Goal: Transaction & Acquisition: Download file/media

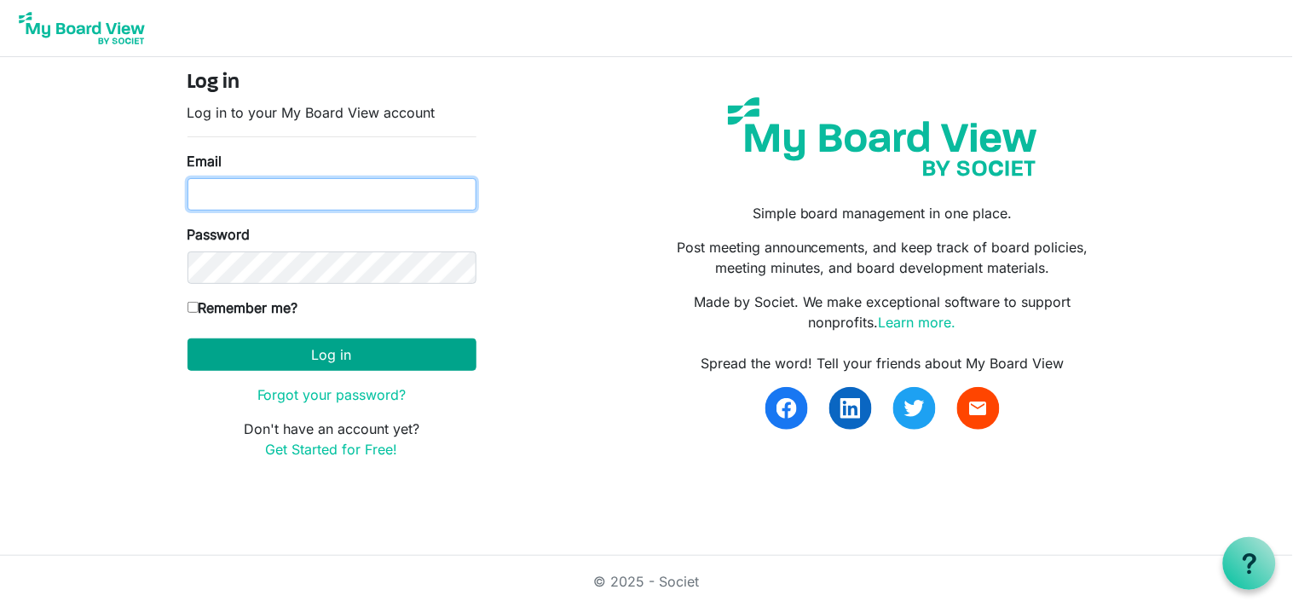
type input "annmcook63@gmail.com"
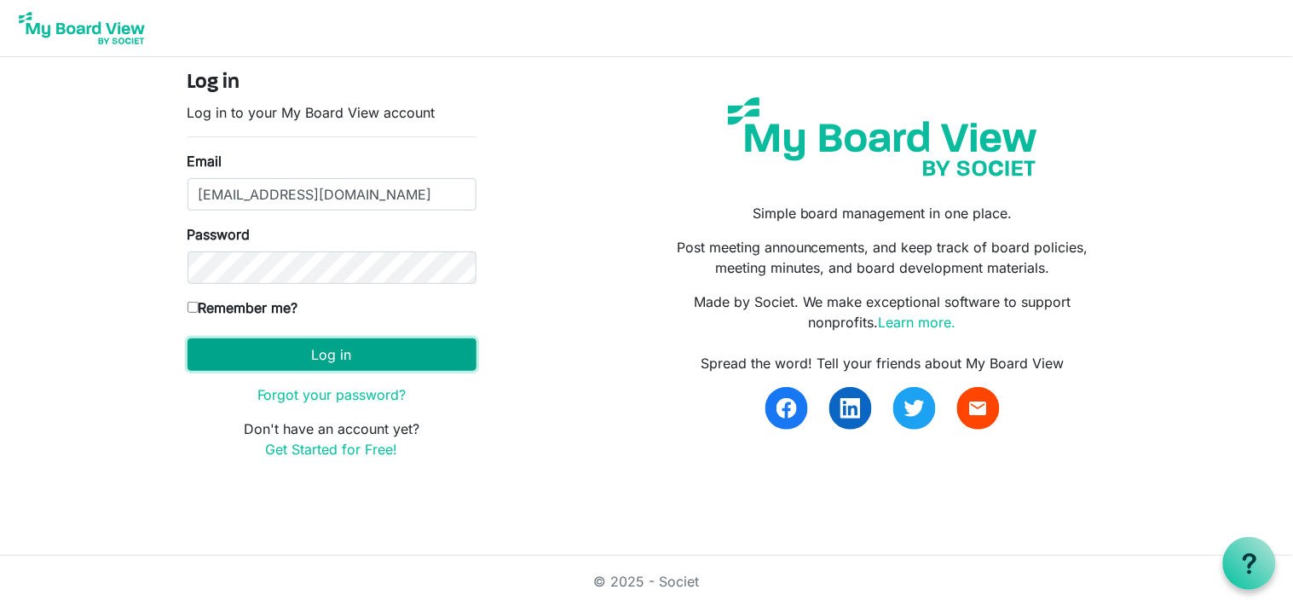
click at [322, 352] on button "Log in" at bounding box center [332, 354] width 289 height 32
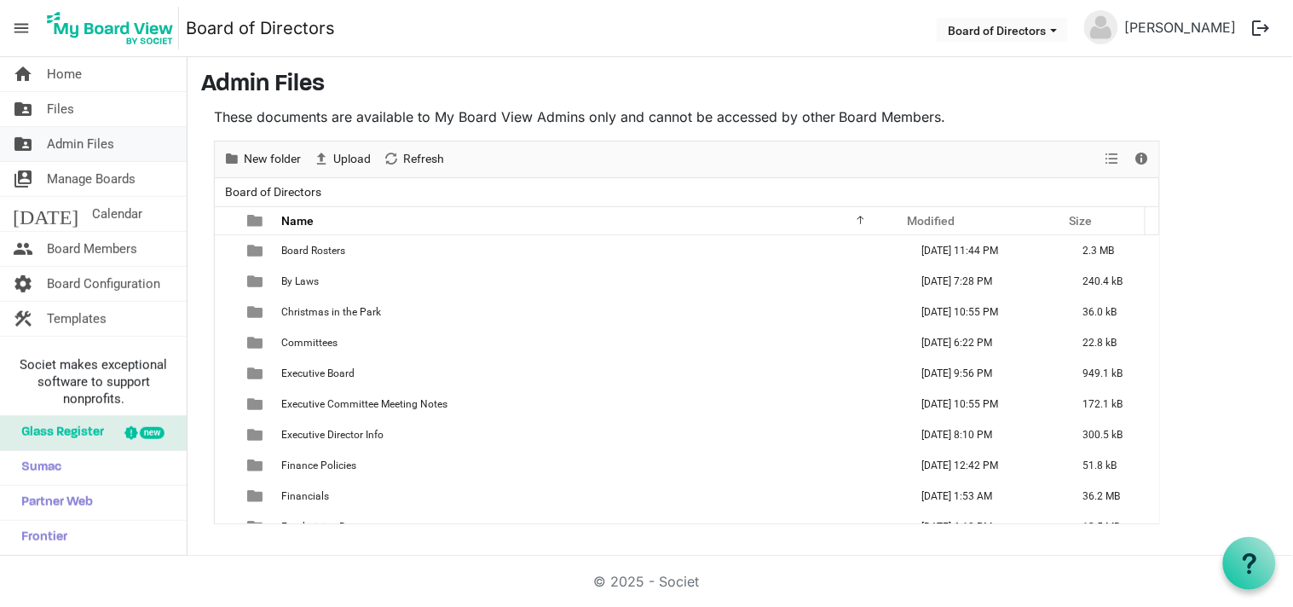
click at [78, 142] on span "Admin Files" at bounding box center [80, 144] width 67 height 34
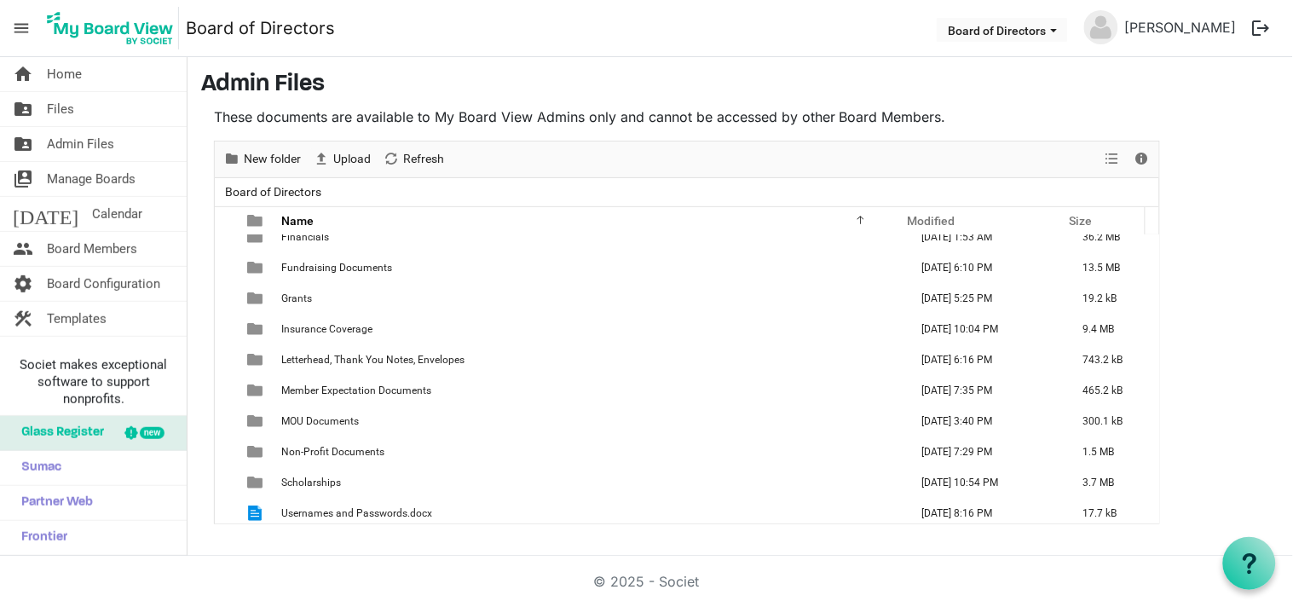
scroll to position [263, 0]
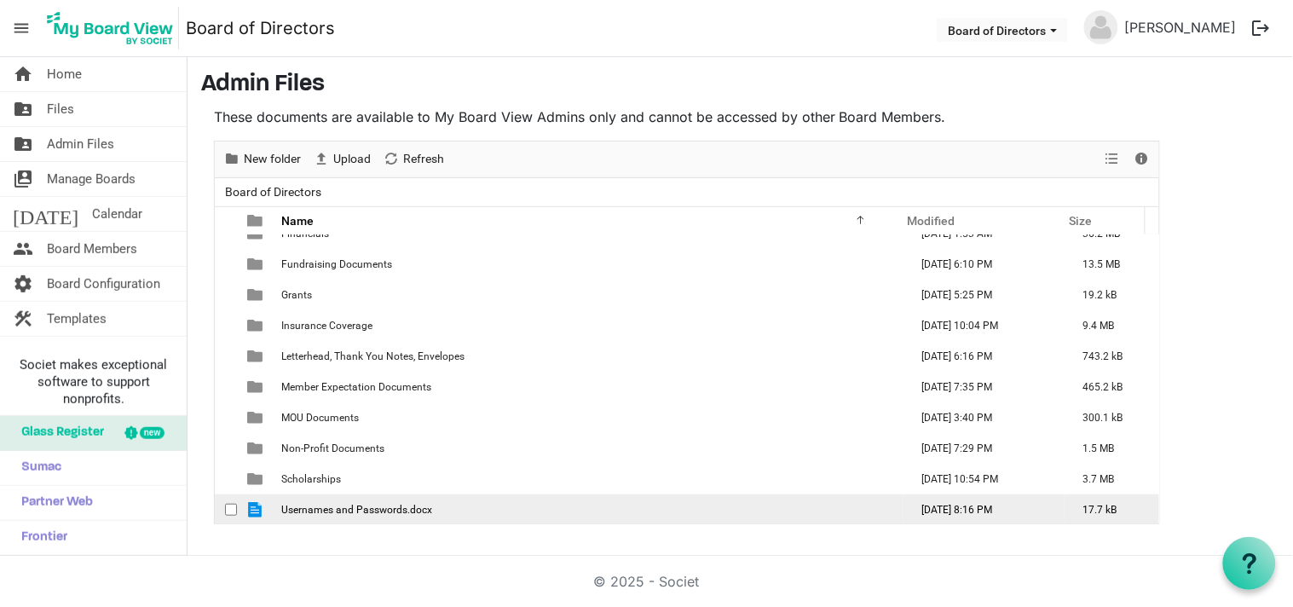
click at [359, 506] on span "Usernames and Passwords.docx" at bounding box center [356, 510] width 151 height 12
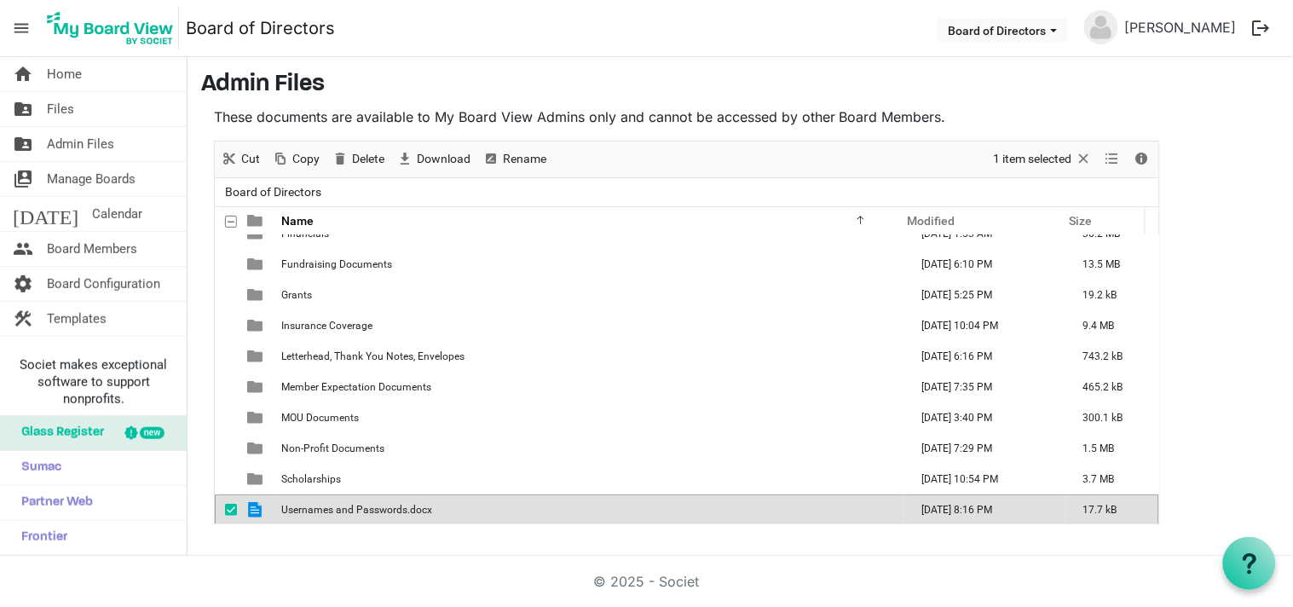
scroll to position [264, 0]
click at [359, 506] on span "Usernames and Passwords.docx" at bounding box center [356, 508] width 151 height 12
click at [406, 503] on span "Usernames and Passwords.docx" at bounding box center [356, 508] width 151 height 12
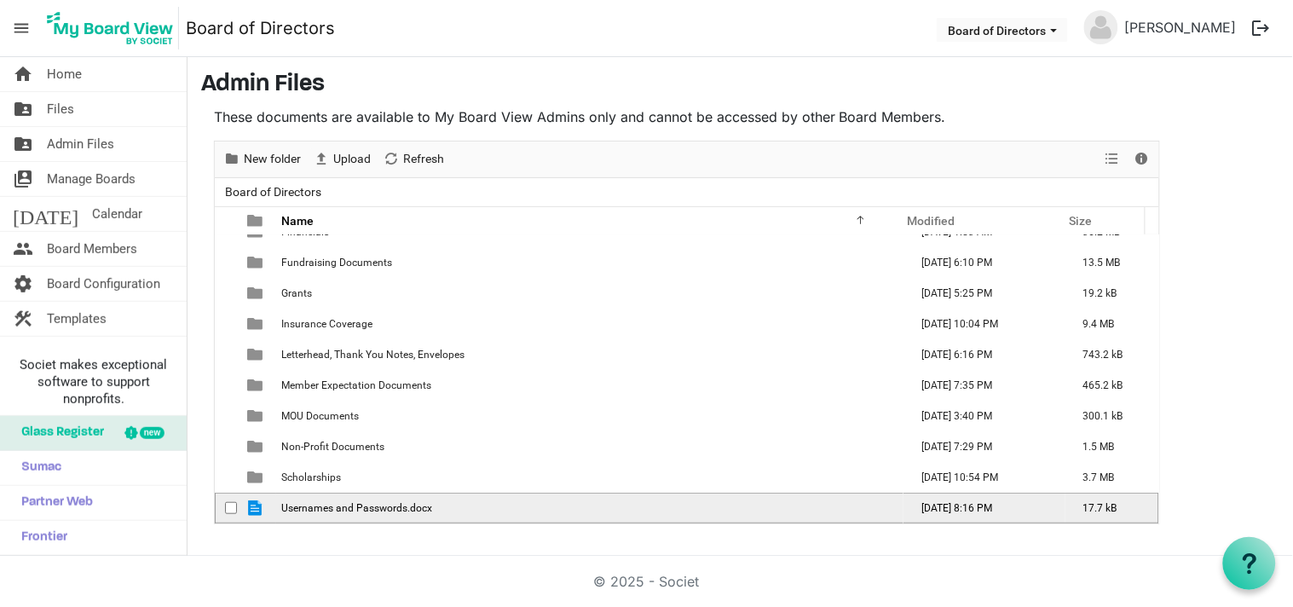
click at [406, 503] on span "Usernames and Passwords.docx" at bounding box center [356, 508] width 151 height 12
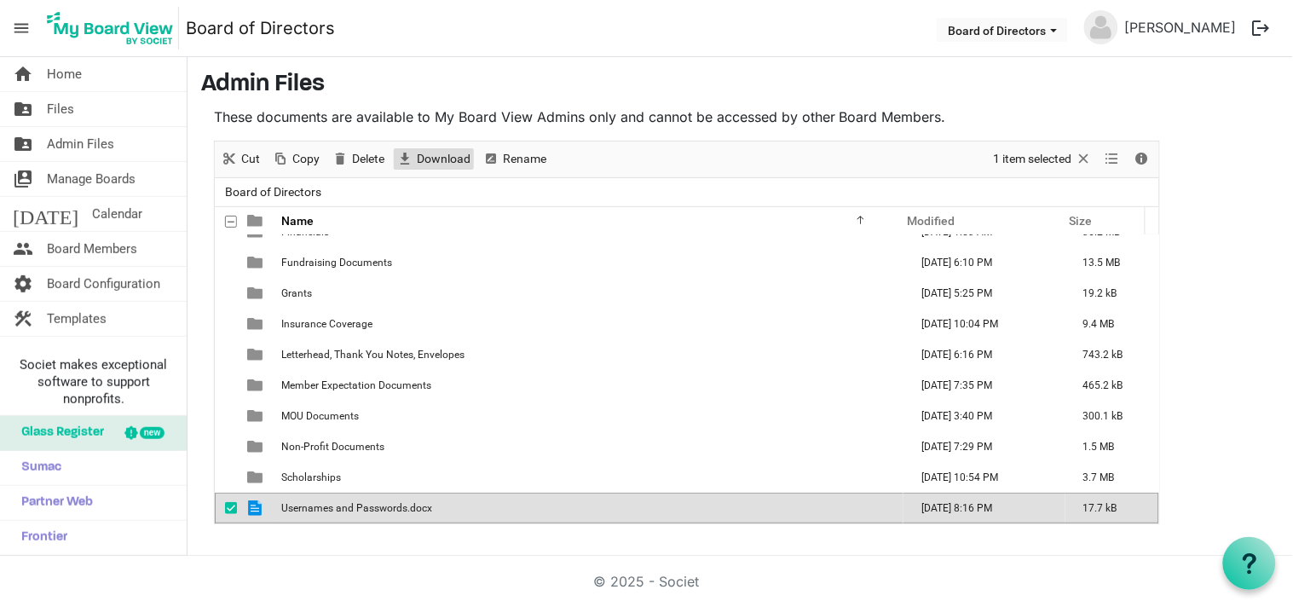
click at [436, 154] on span "Download" at bounding box center [443, 158] width 57 height 21
drag, startPoint x: 917, startPoint y: 55, endPoint x: 693, endPoint y: 51, distance: 224.3
click at [693, 51] on nav "menu Board of Directors Board of Directors Ann Cook logout" at bounding box center [646, 28] width 1293 height 57
click at [294, 506] on span "Usernames and Passwords.docx" at bounding box center [356, 508] width 151 height 12
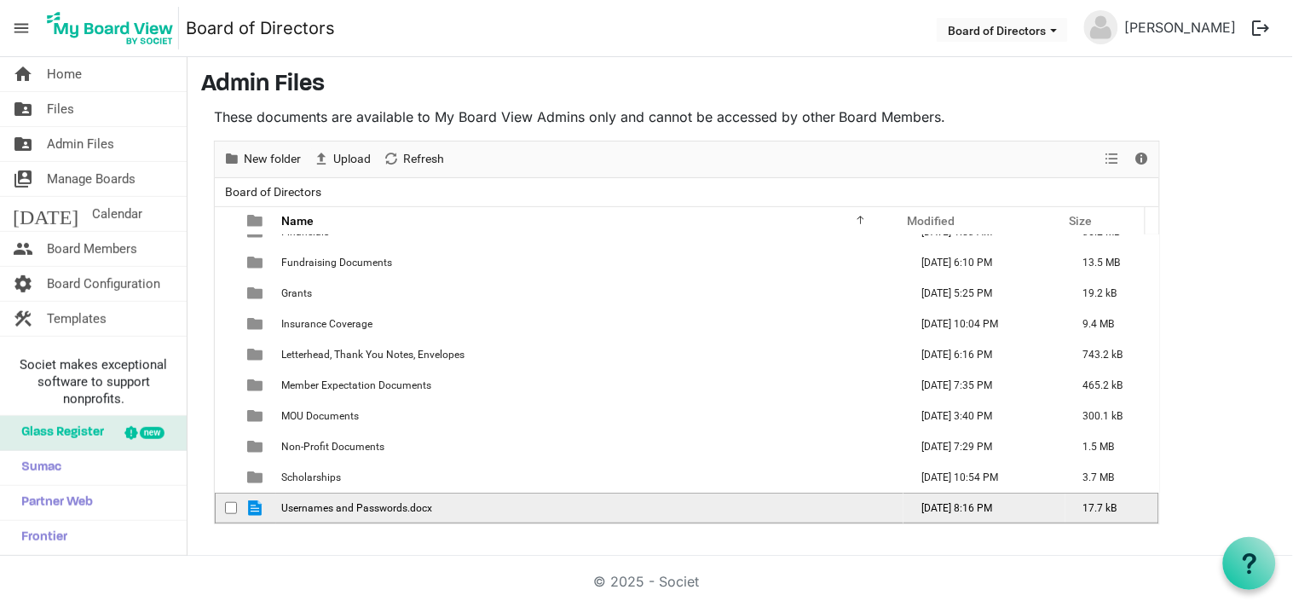
click at [336, 508] on span "Usernames and Passwords.docx" at bounding box center [356, 508] width 151 height 12
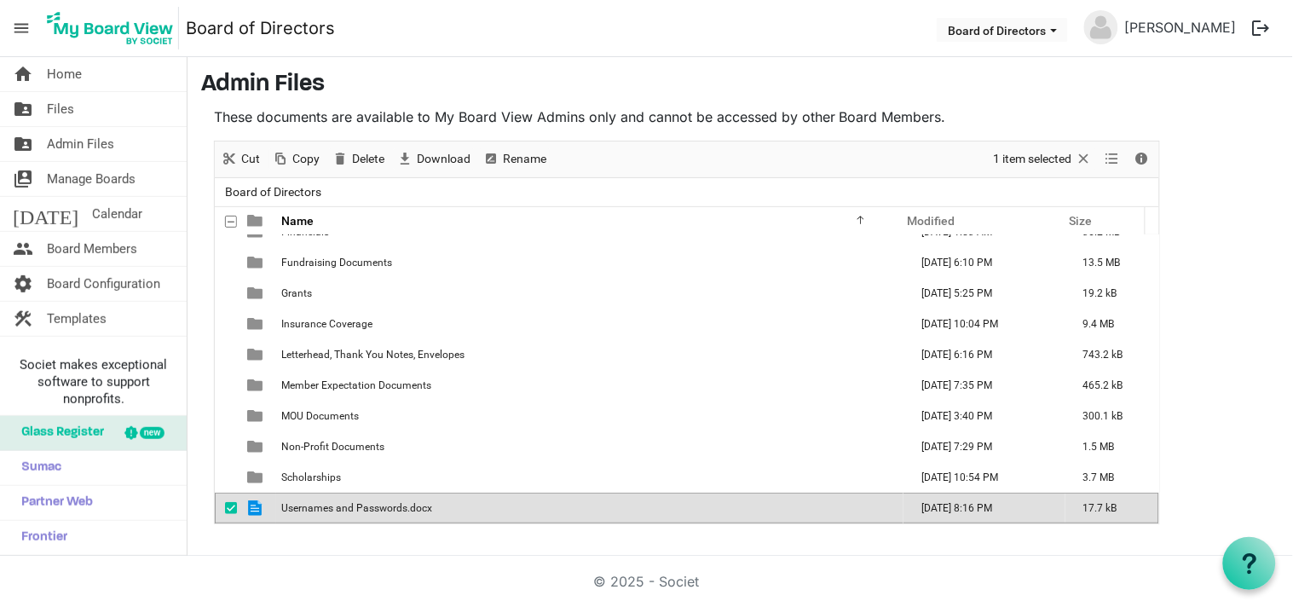
click at [316, 514] on td "Usernames and Passwords.docx" at bounding box center [589, 508] width 627 height 31
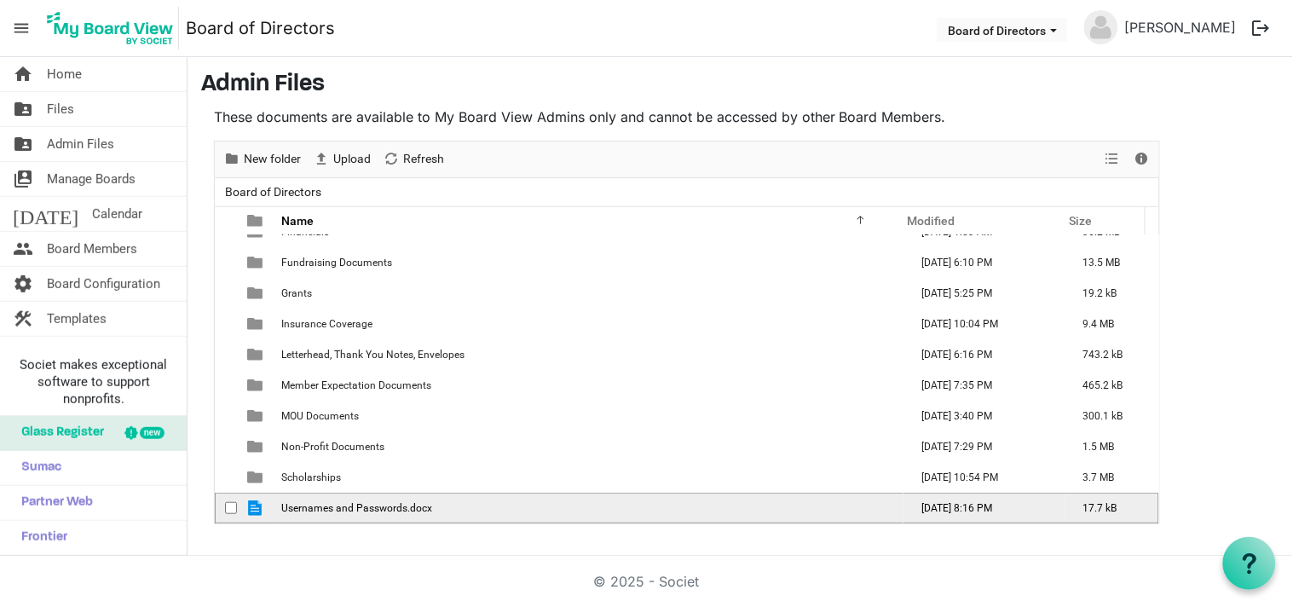
click at [316, 510] on span "Usernames and Passwords.docx" at bounding box center [356, 508] width 151 height 12
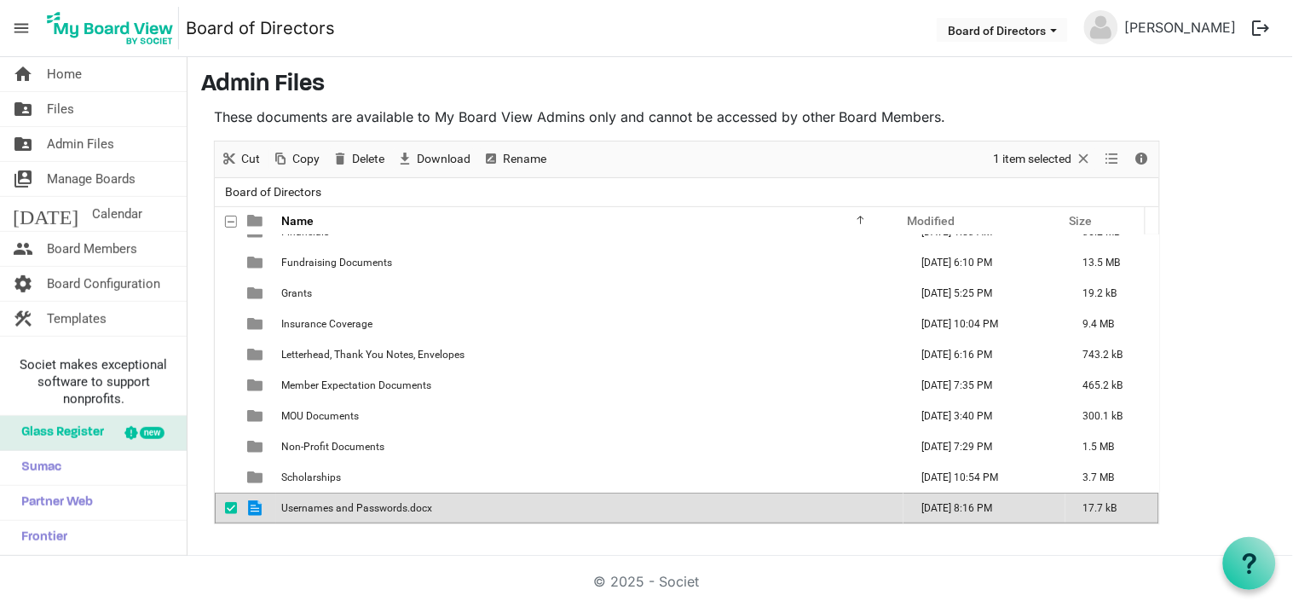
click at [293, 503] on span "Usernames and Passwords.docx" at bounding box center [356, 508] width 151 height 12
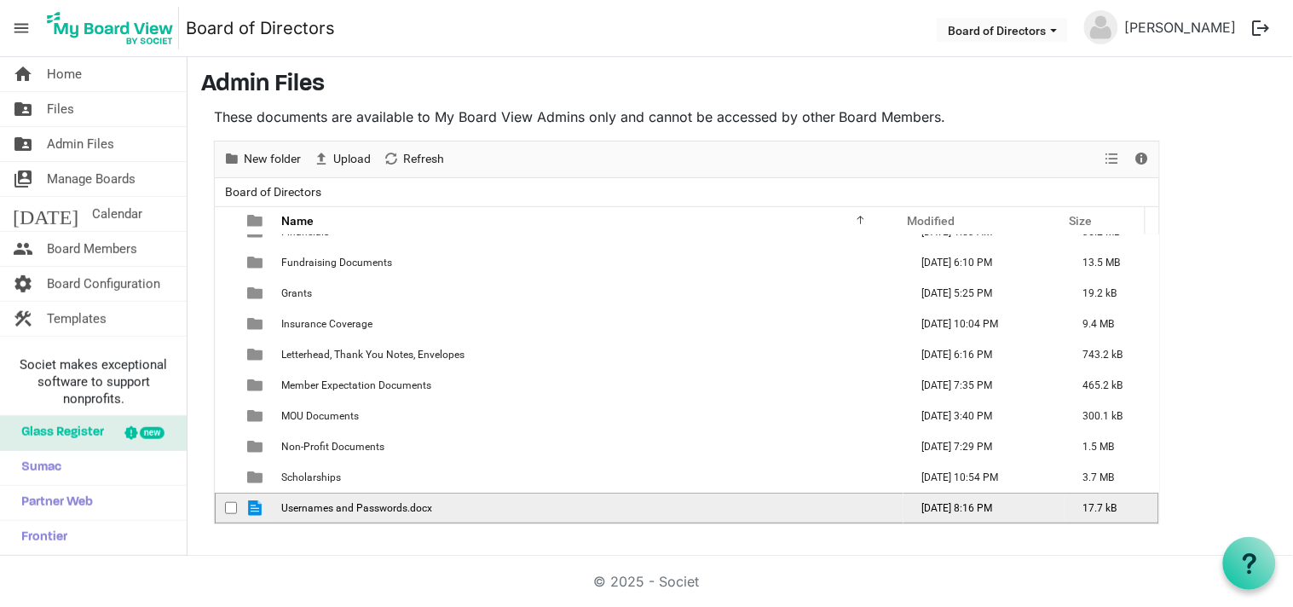
click at [293, 503] on span "Usernames and Passwords.docx" at bounding box center [356, 508] width 151 height 12
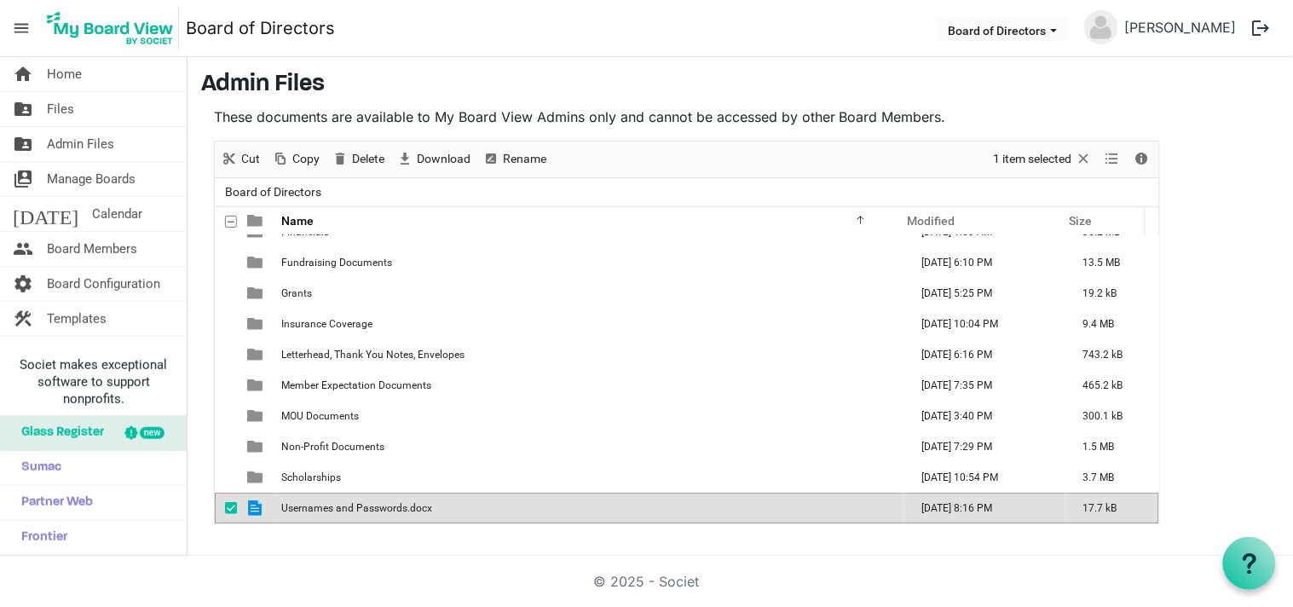
click at [293, 503] on span "Usernames and Passwords.docx" at bounding box center [356, 508] width 151 height 12
click at [450, 152] on span "Download" at bounding box center [443, 158] width 57 height 21
